Goal: Task Accomplishment & Management: Complete application form

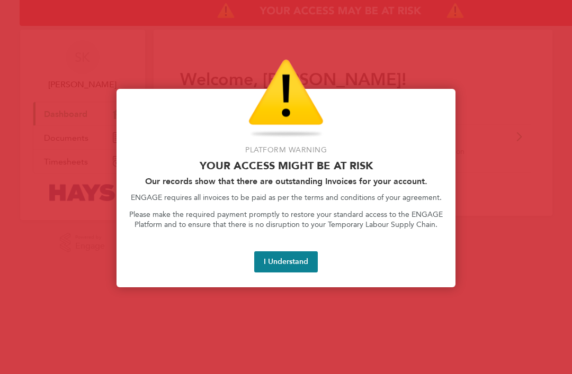
click at [288, 262] on button "I Understand" at bounding box center [286, 261] width 64 height 21
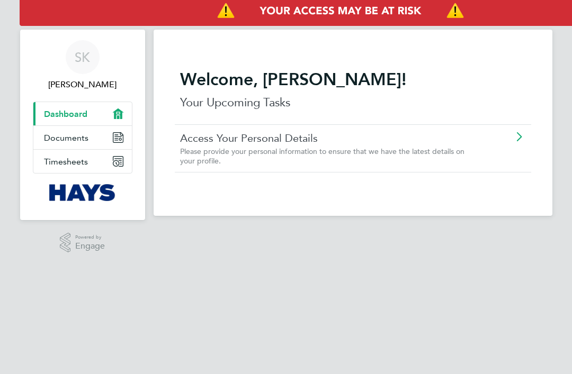
click at [111, 166] on link "Timesheets" at bounding box center [82, 161] width 98 height 23
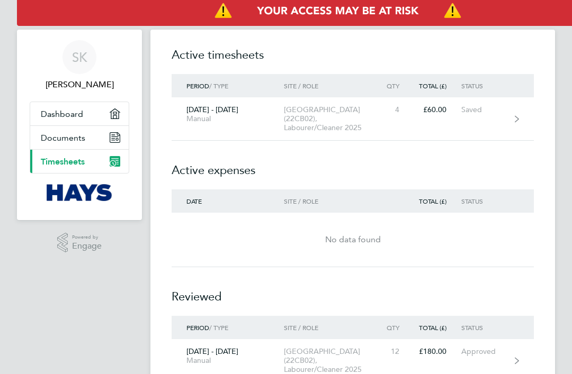
scroll to position [0, 87]
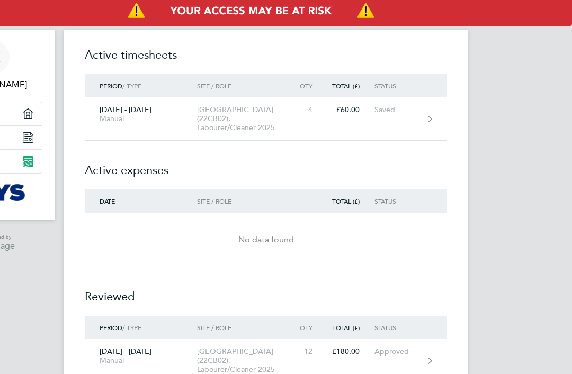
click at [465, 17] on img "Access At Risk" at bounding box center [250, 11] width 641 height 30
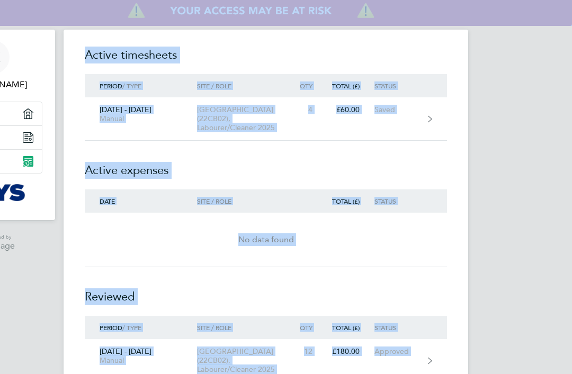
click at [520, 12] on img "Access At Risk" at bounding box center [250, 11] width 641 height 30
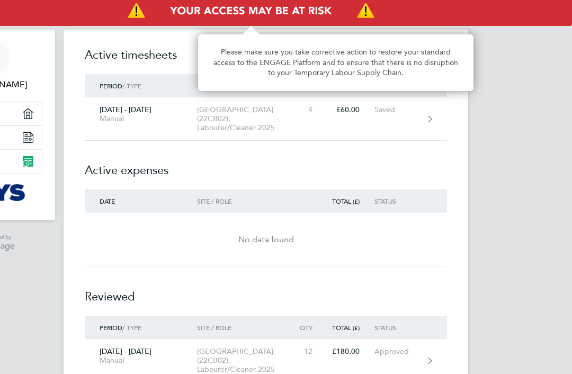
click at [510, 14] on img "Access At Risk" at bounding box center [250, 11] width 641 height 30
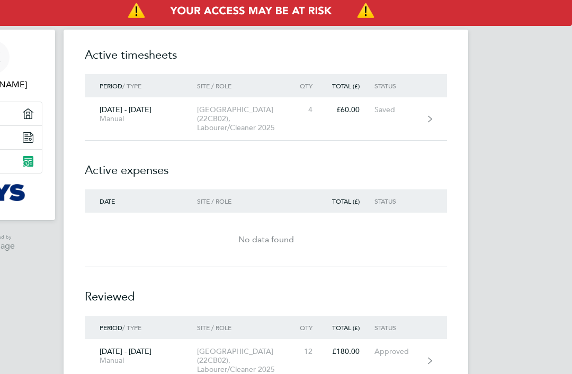
click at [522, 14] on img "Access At Risk" at bounding box center [250, 11] width 641 height 30
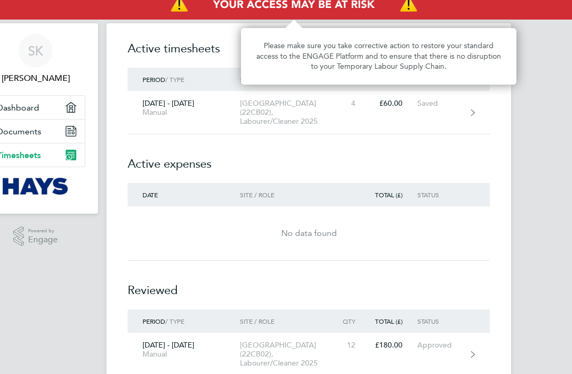
scroll to position [6, 44]
click at [436, 111] on link "[DATE] - [DATE] Manual [GEOGRAPHIC_DATA] (22CB02), Labourer/Cleaner 2025 4 £60.…" at bounding box center [309, 112] width 362 height 43
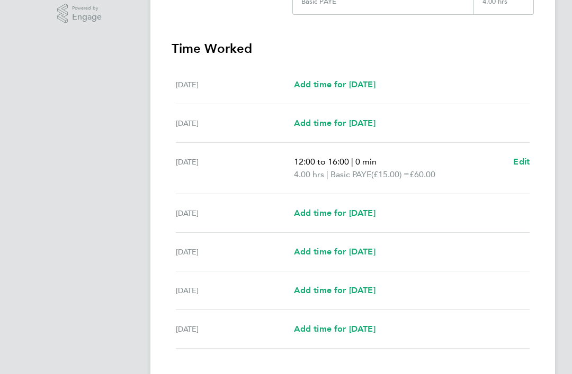
scroll to position [236, 0]
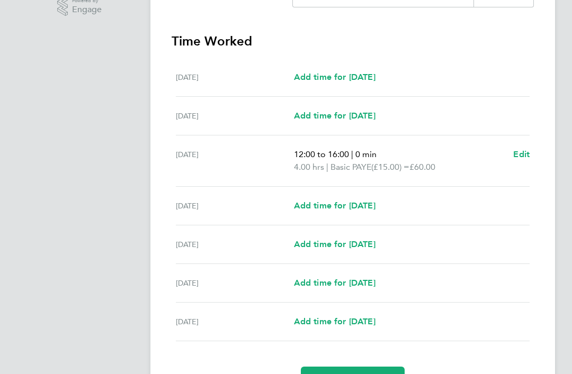
click at [375, 210] on span "Add time for [DATE]" at bounding box center [335, 206] width 82 height 10
select select "30"
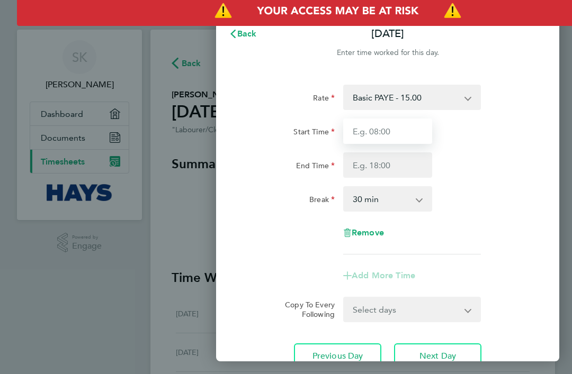
click at [409, 133] on input "Start Time" at bounding box center [387, 131] width 89 height 25
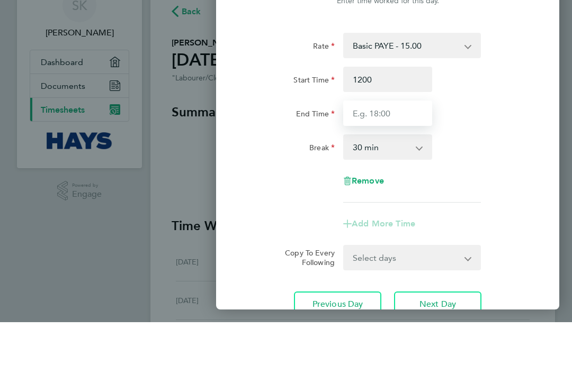
click at [408, 152] on input "End Time" at bounding box center [387, 164] width 89 height 25
type input "12:00"
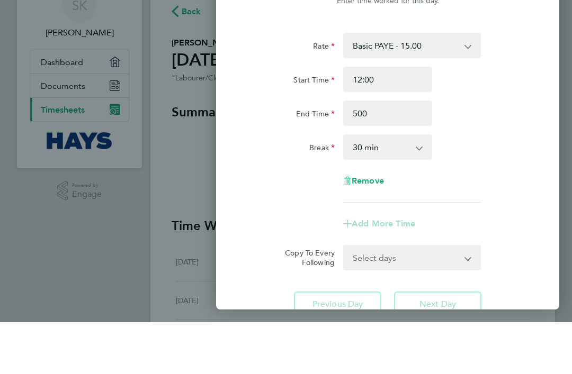
click at [523, 152] on div "End Time 500" at bounding box center [387, 164] width 292 height 25
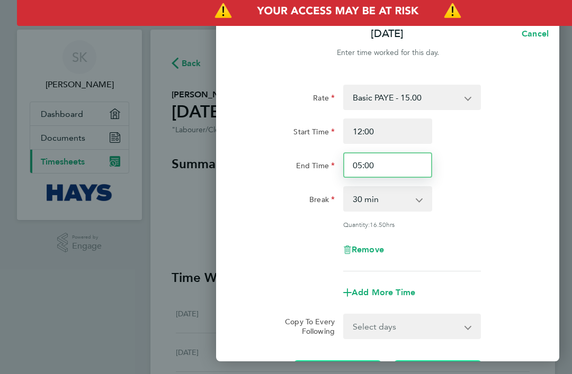
click at [409, 171] on input "05:00" at bounding box center [387, 164] width 89 height 25
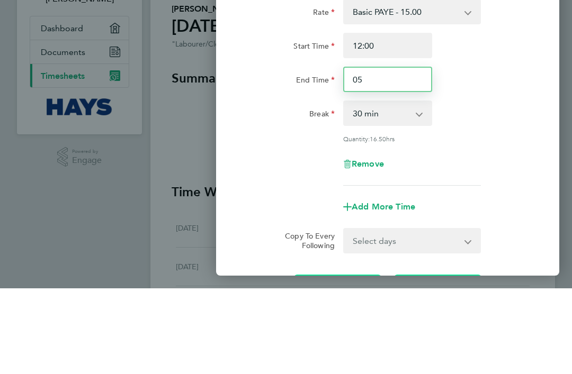
type input "0"
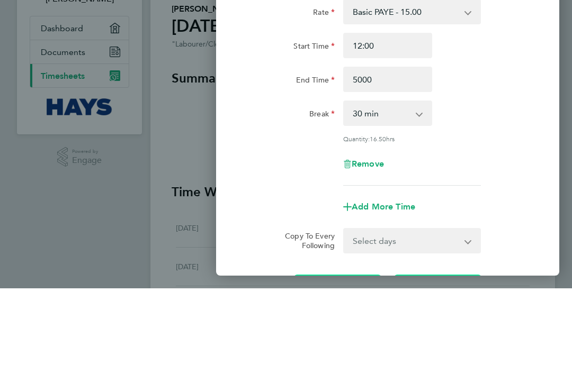
click at [521, 105] on div "Rate Basic PAYE - 15.00 Sat first 4h - 22.50 OT PAYE - 22.50 Start Time 12:00 E…" at bounding box center [388, 178] width 284 height 187
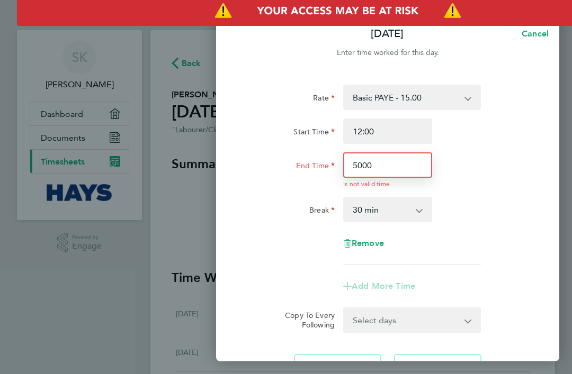
click at [410, 167] on input "5000" at bounding box center [387, 164] width 89 height 25
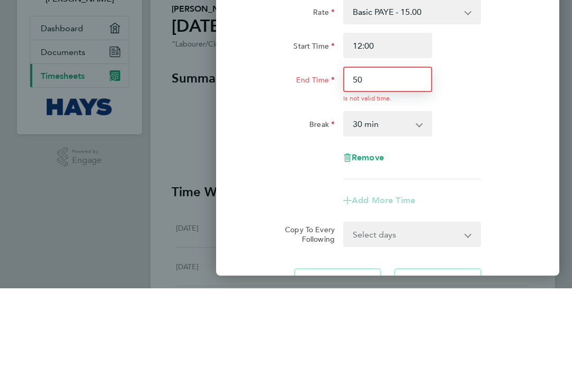
type input "5"
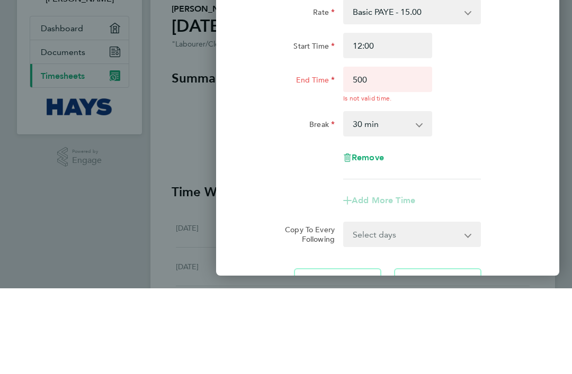
click at [533, 104] on div "Rate Basic PAYE - 15.00 Sat first 4h - 22.50 OT PAYE - 22.50 Start Time 12:00 E…" at bounding box center [387, 232] width 343 height 320
type input "05:00"
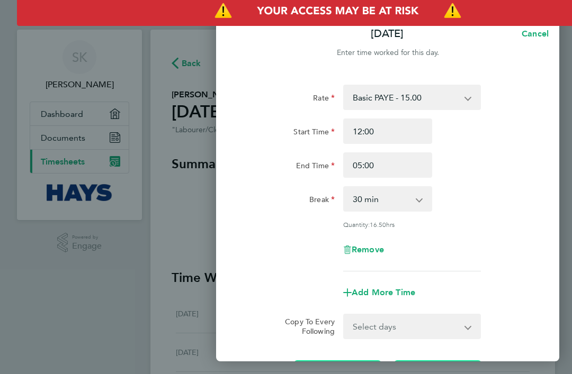
click at [423, 199] on app-icon-cross-button at bounding box center [424, 198] width 13 height 23
click at [418, 196] on select "0 min 15 min 30 min 45 min 60 min 75 min 90 min" at bounding box center [381, 198] width 74 height 23
select select "0"
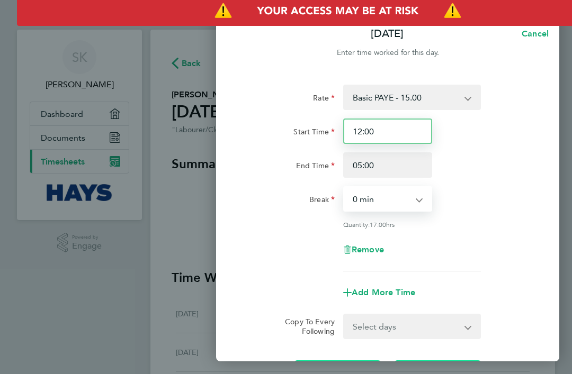
click at [406, 133] on input "12:00" at bounding box center [387, 131] width 89 height 25
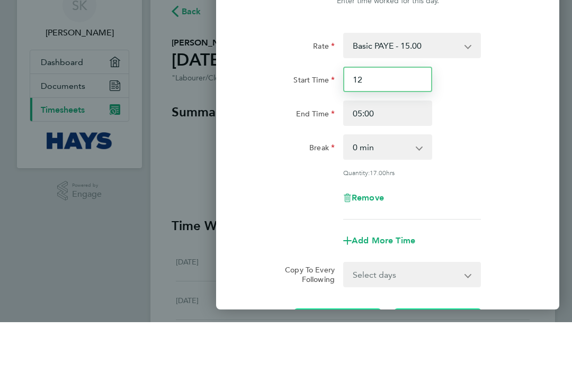
type input "1"
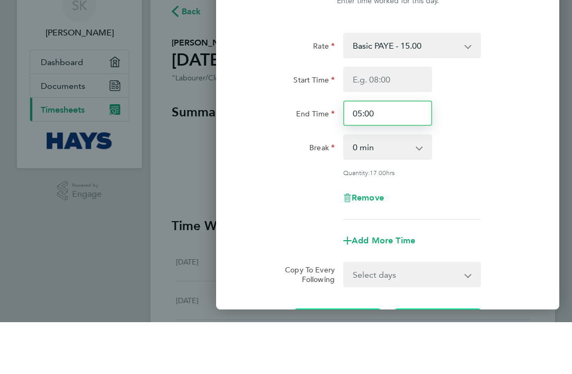
click at [412, 152] on input "05:00" at bounding box center [387, 164] width 89 height 25
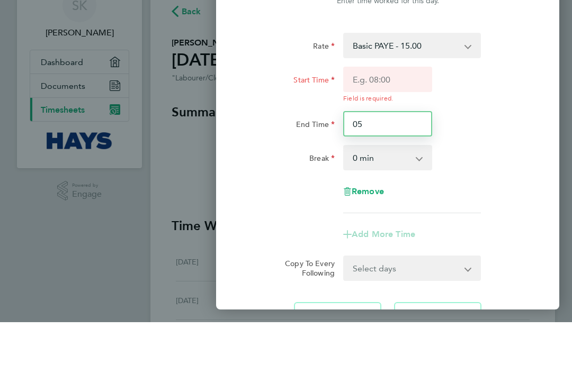
type input "0"
